Goal: Transaction & Acquisition: Purchase product/service

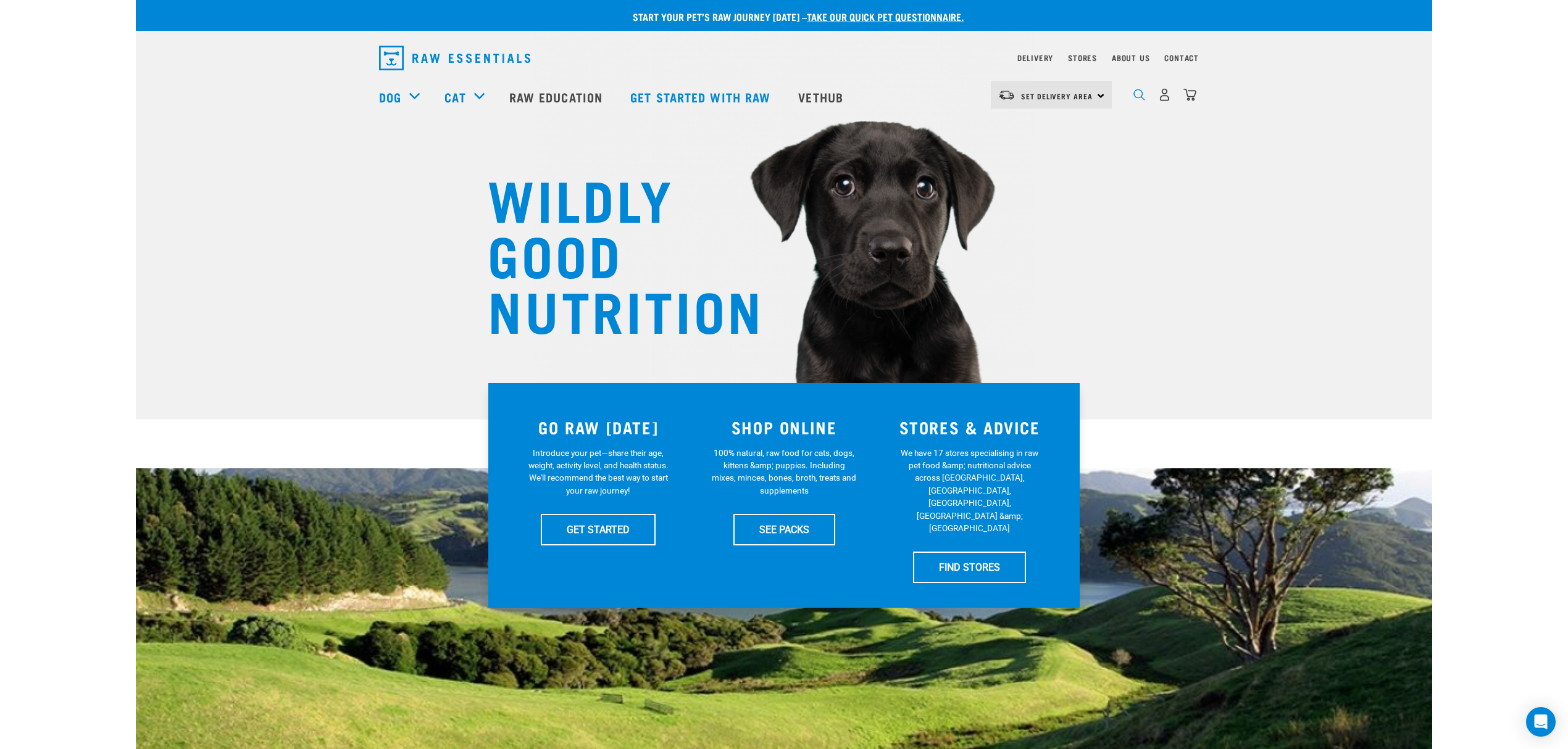
click at [1141, 94] on img "dropdown navigation" at bounding box center [1139, 94] width 12 height 12
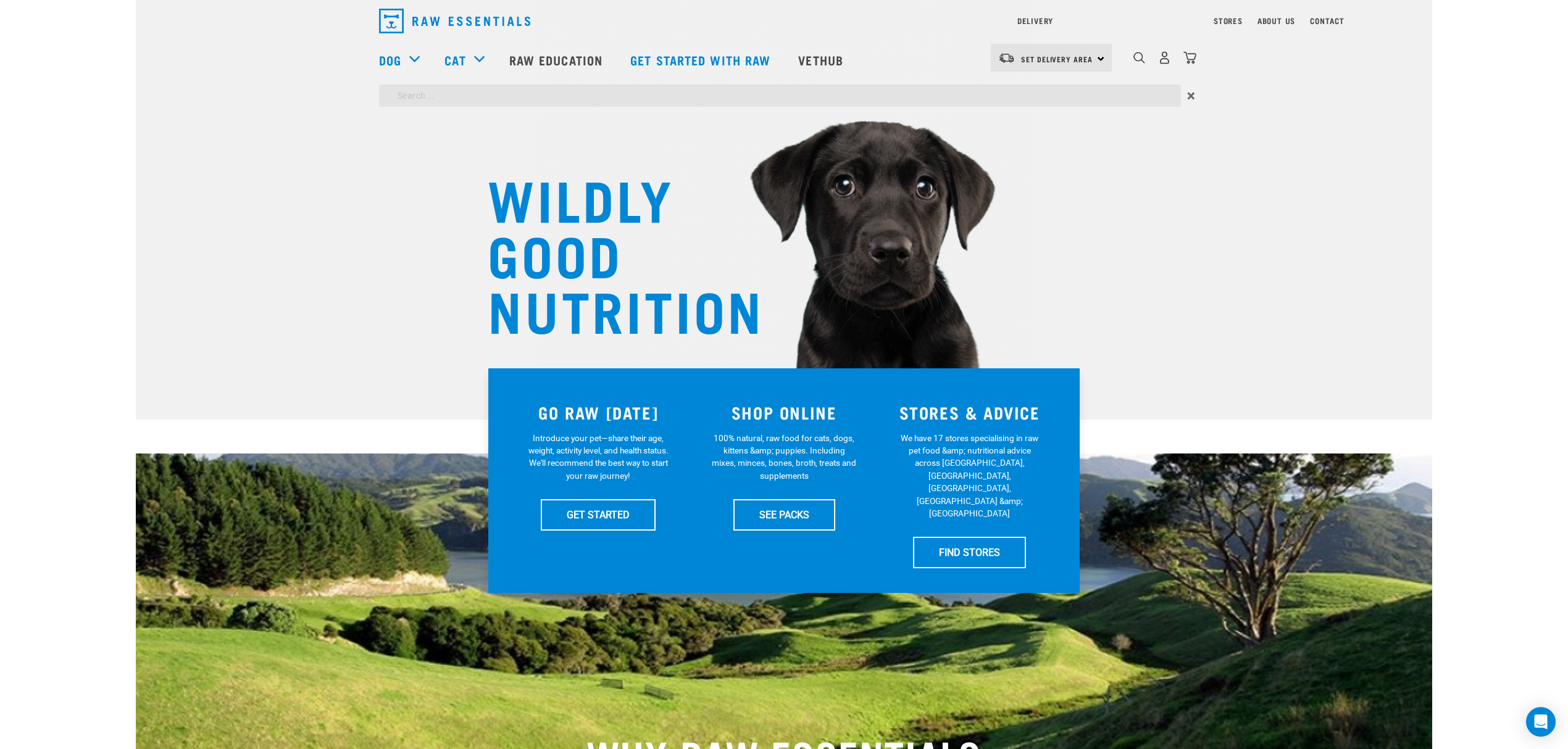
type input "neem"
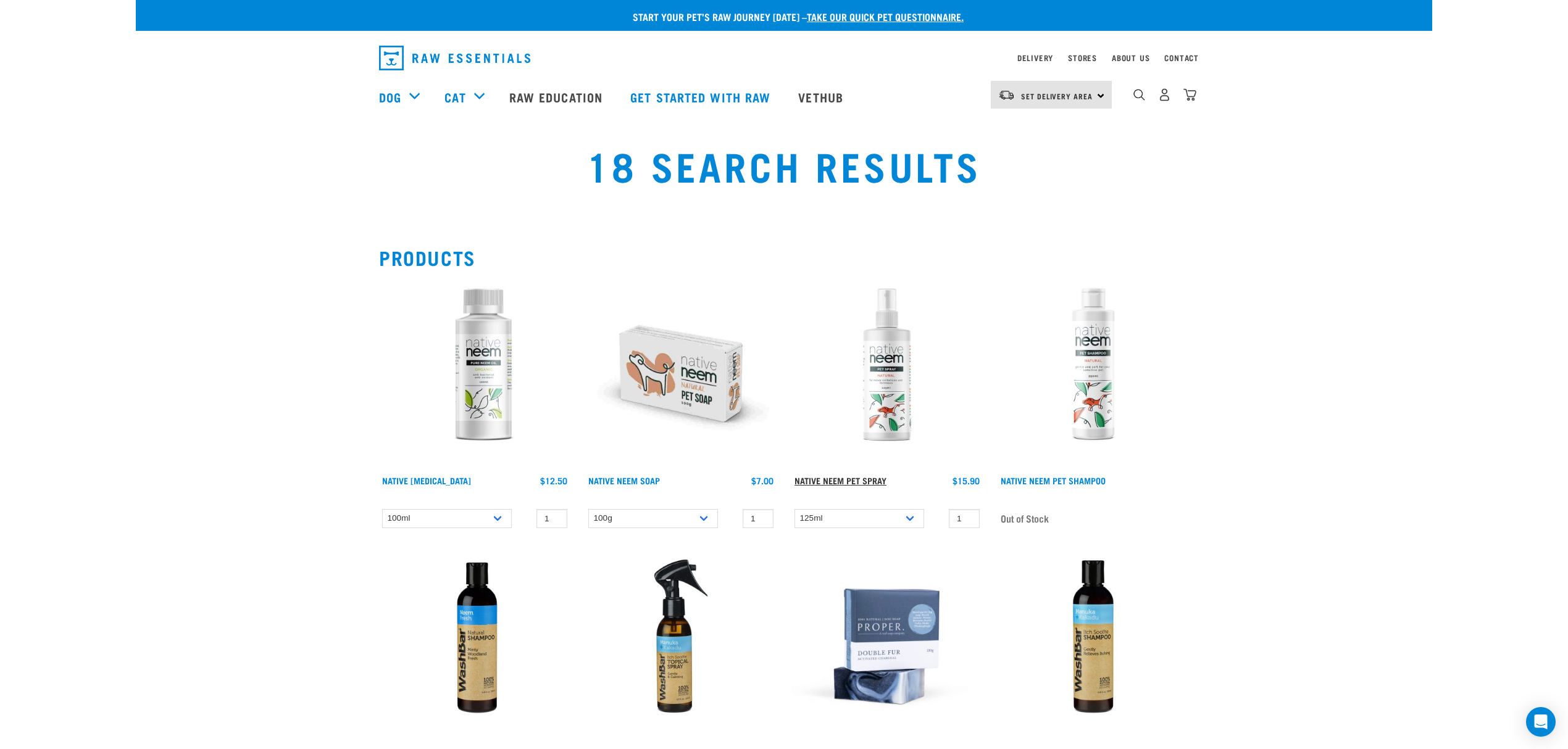
click at [852, 478] on link "Native Neem Pet Spray" at bounding box center [840, 480] width 92 height 4
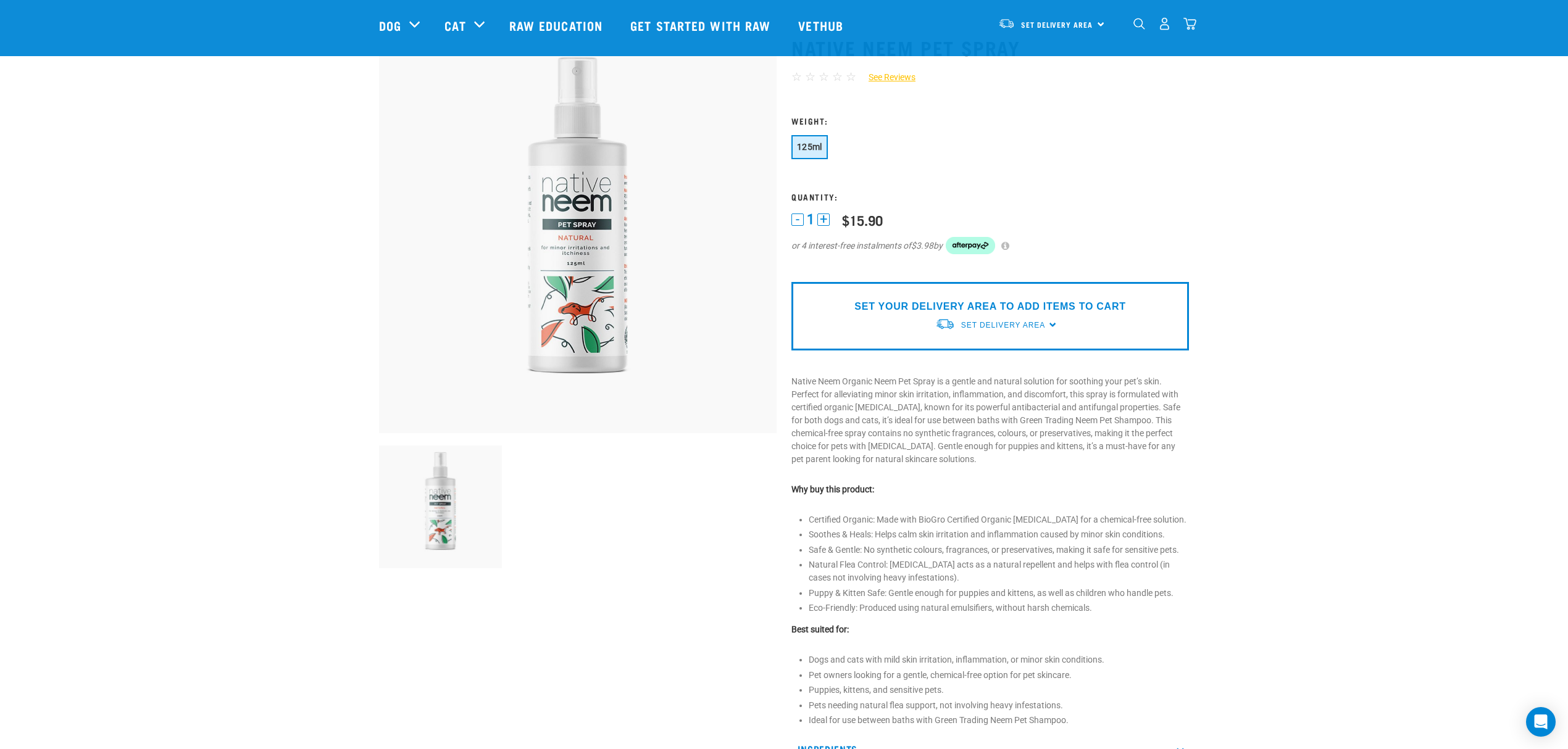
scroll to position [82, 0]
